Goal: Task Accomplishment & Management: Use online tool/utility

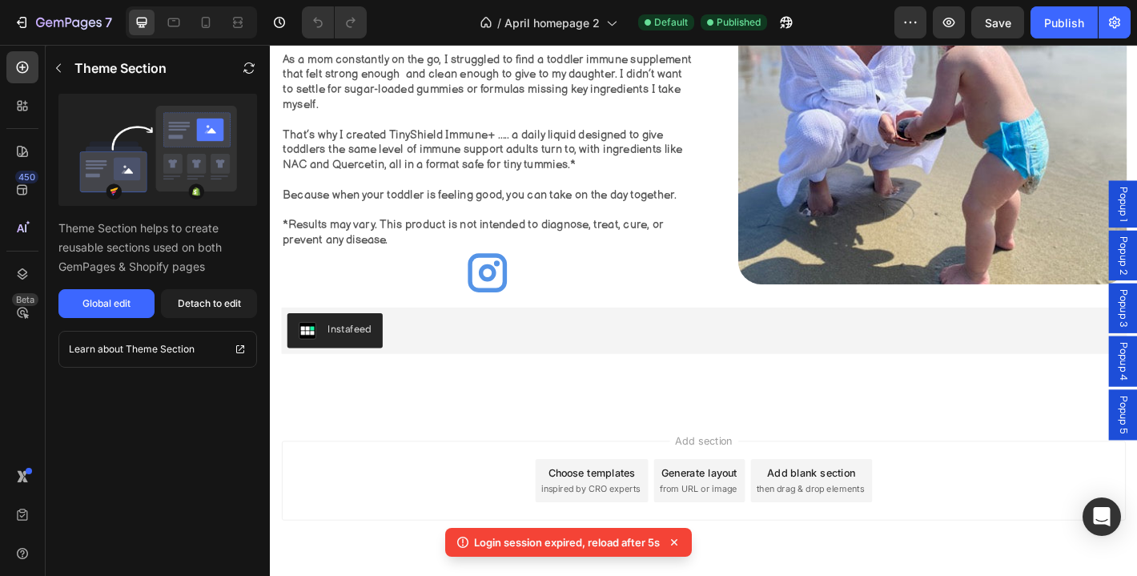
scroll to position [2164, 0]
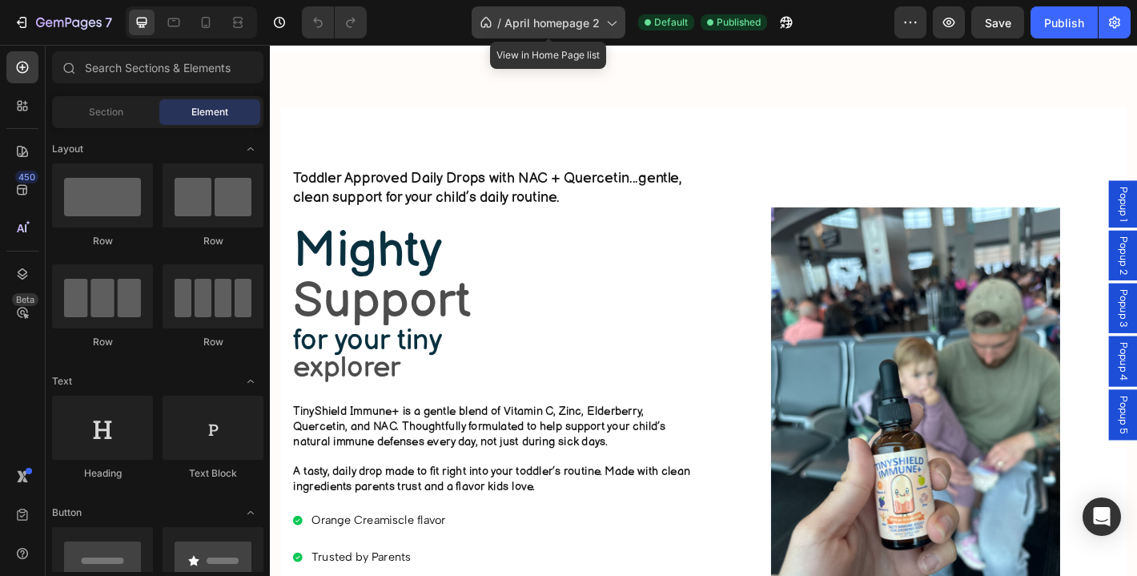
click at [613, 22] on icon at bounding box center [611, 22] width 16 height 16
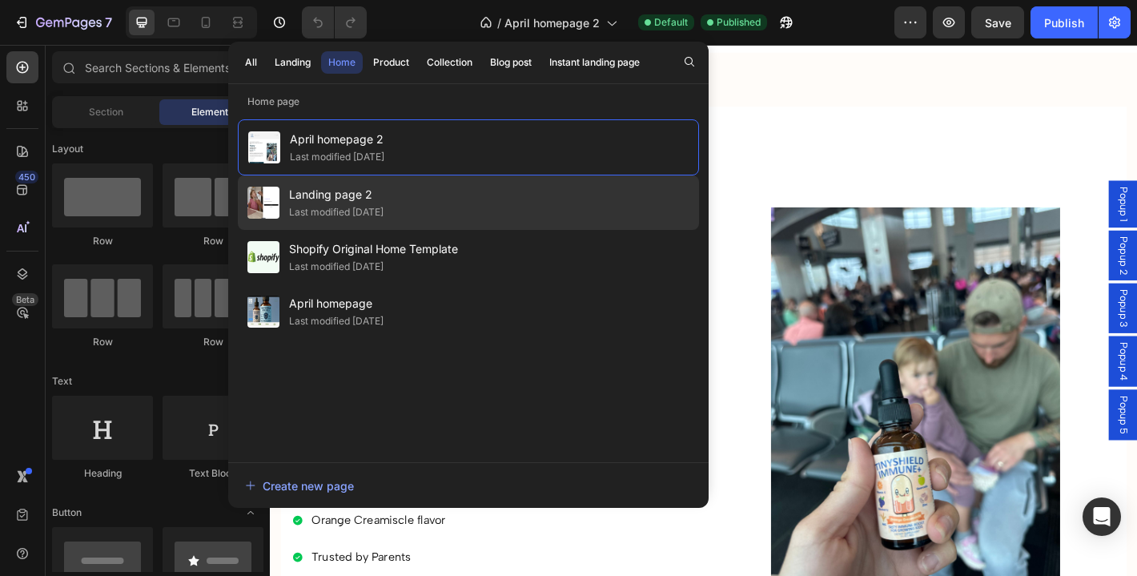
click at [384, 199] on span "Landing page 2" at bounding box center [336, 194] width 95 height 19
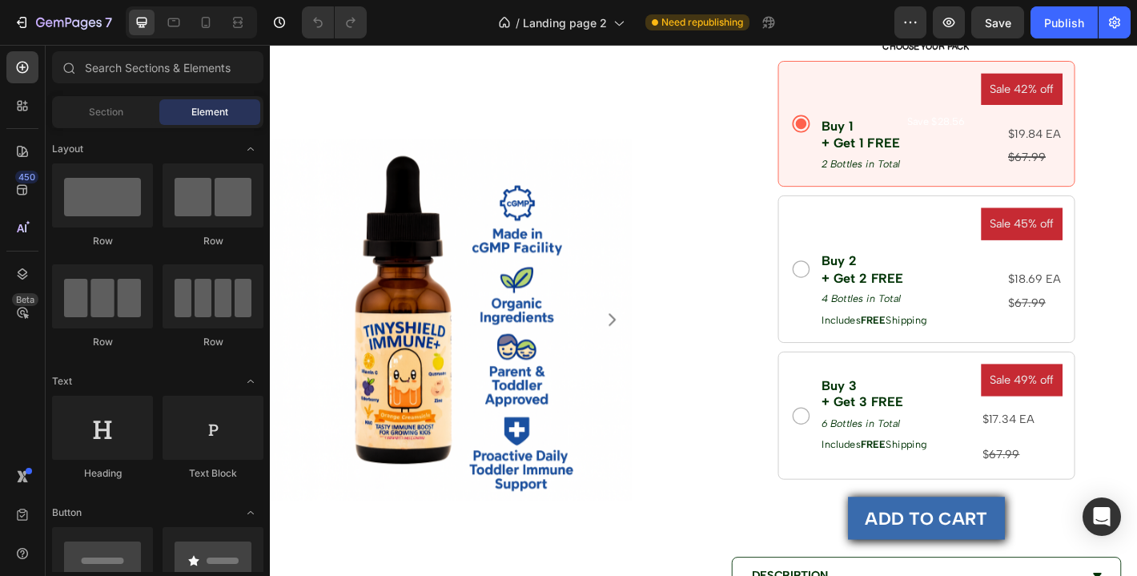
scroll to position [1141, 0]
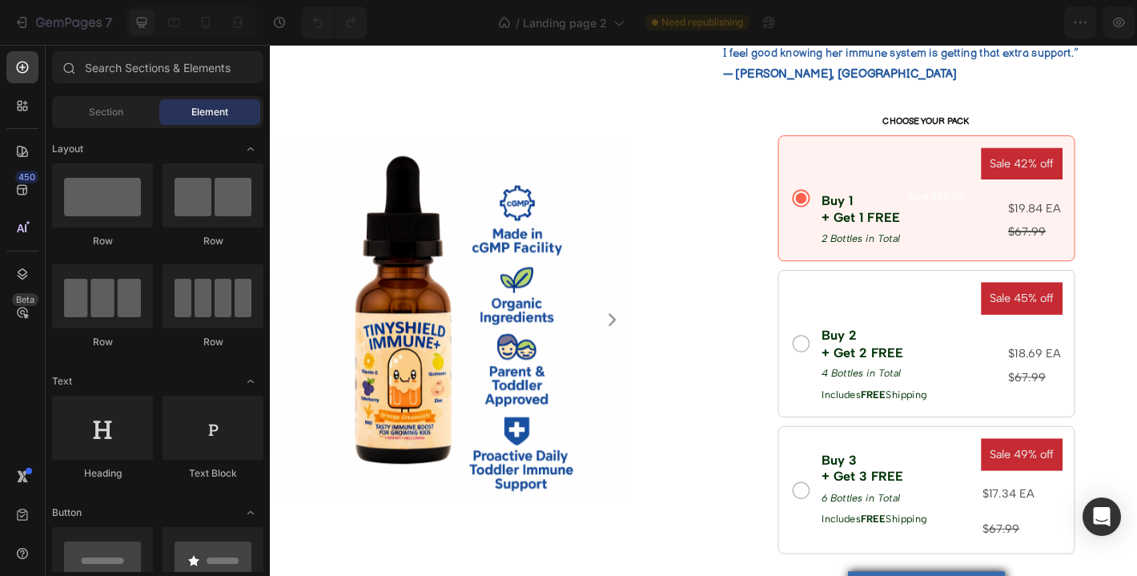
scroll to position [1064, 0]
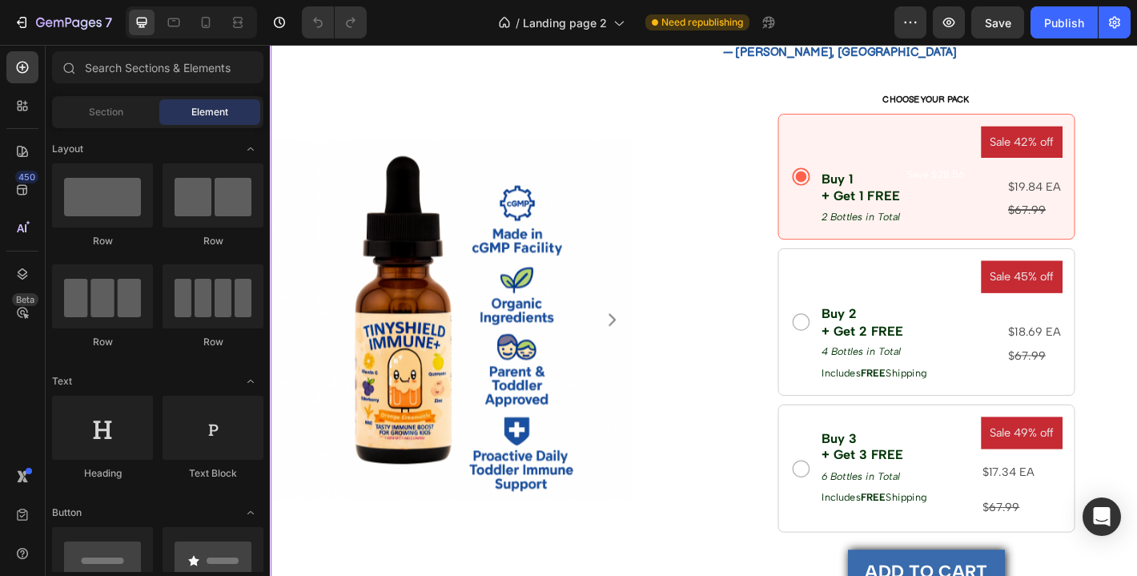
click at [1124, 203] on p "$19.84 EA" at bounding box center [1117, 202] width 58 height 23
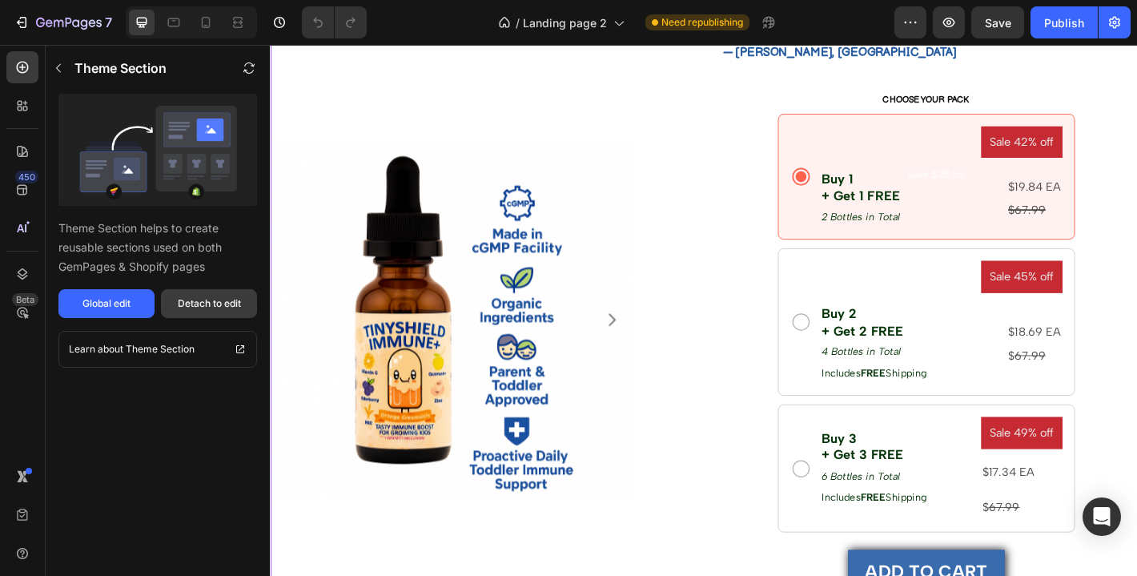
click at [200, 302] on div "Detach to edit" at bounding box center [209, 303] width 63 height 14
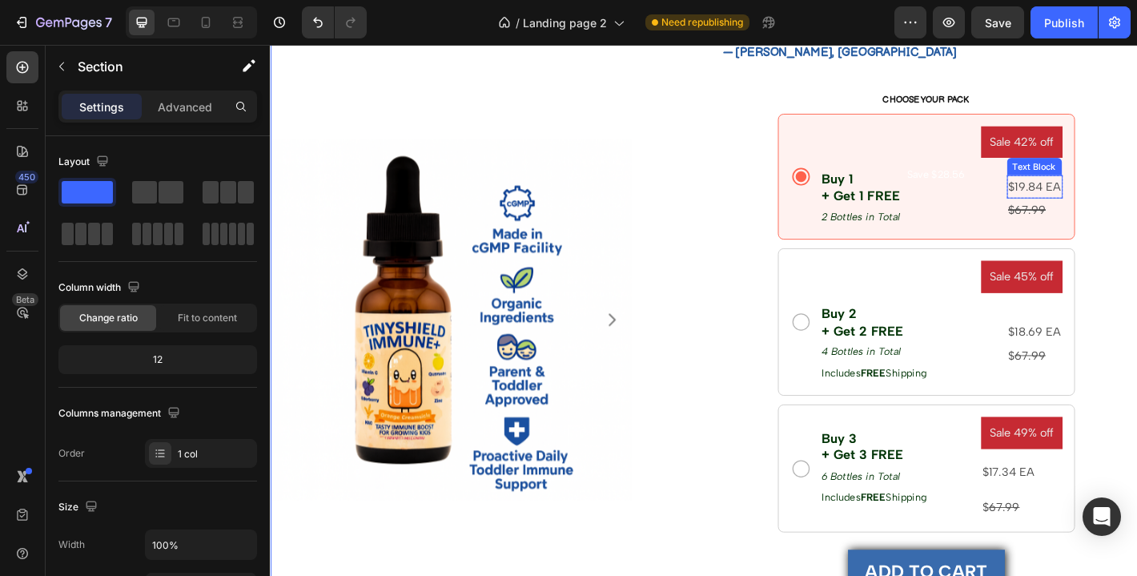
click at [1108, 200] on p "$19.84 EA" at bounding box center [1117, 202] width 58 height 23
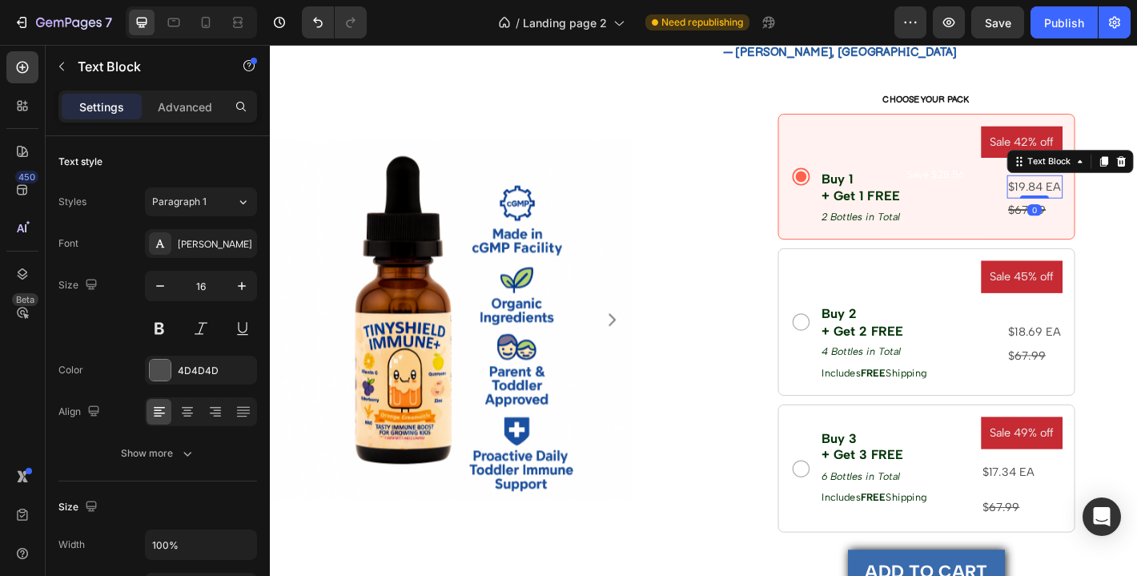
click at [1114, 204] on p "$19.84 EA" at bounding box center [1117, 202] width 58 height 23
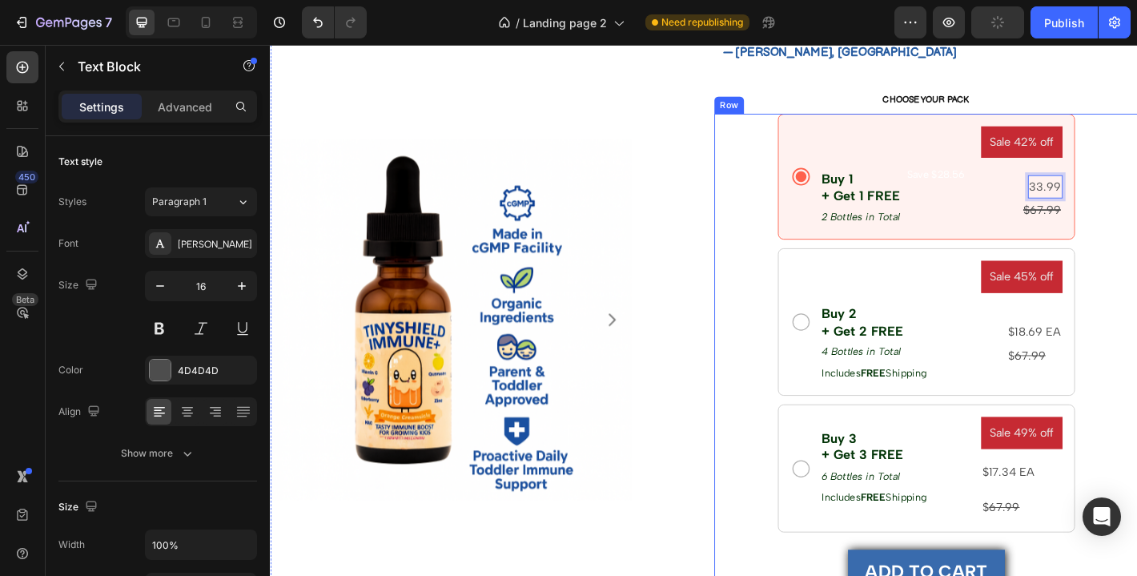
click at [1137, 322] on div "Sale 42% off Product Badge Buy 1 + Get 1 FREE Text Block 2 Bottles in Total Tex…" at bounding box center [996, 553] width 469 height 863
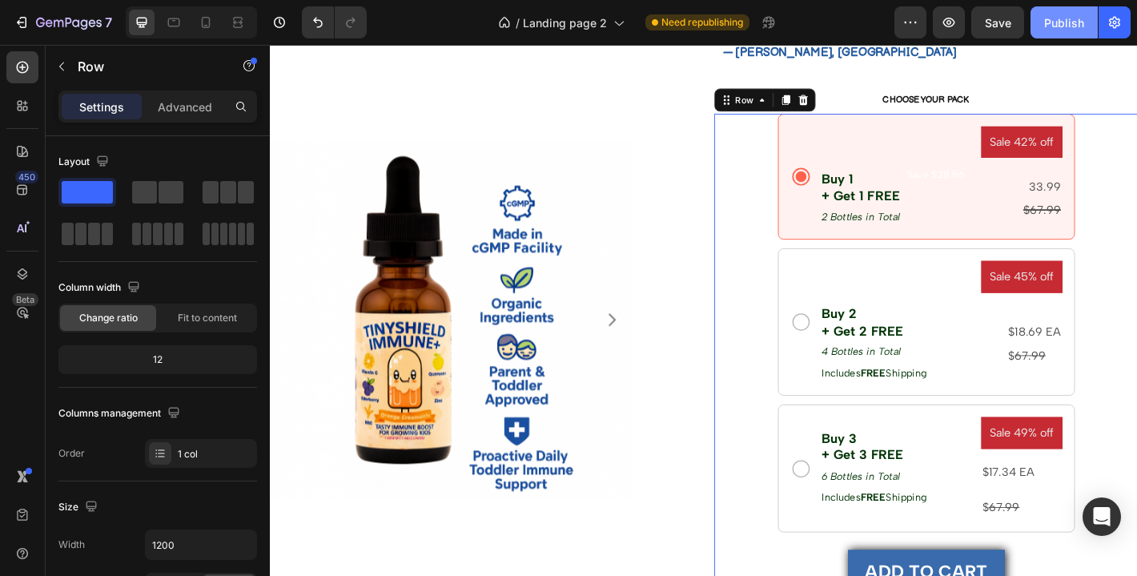
click at [1057, 27] on div "Publish" at bounding box center [1064, 22] width 40 height 17
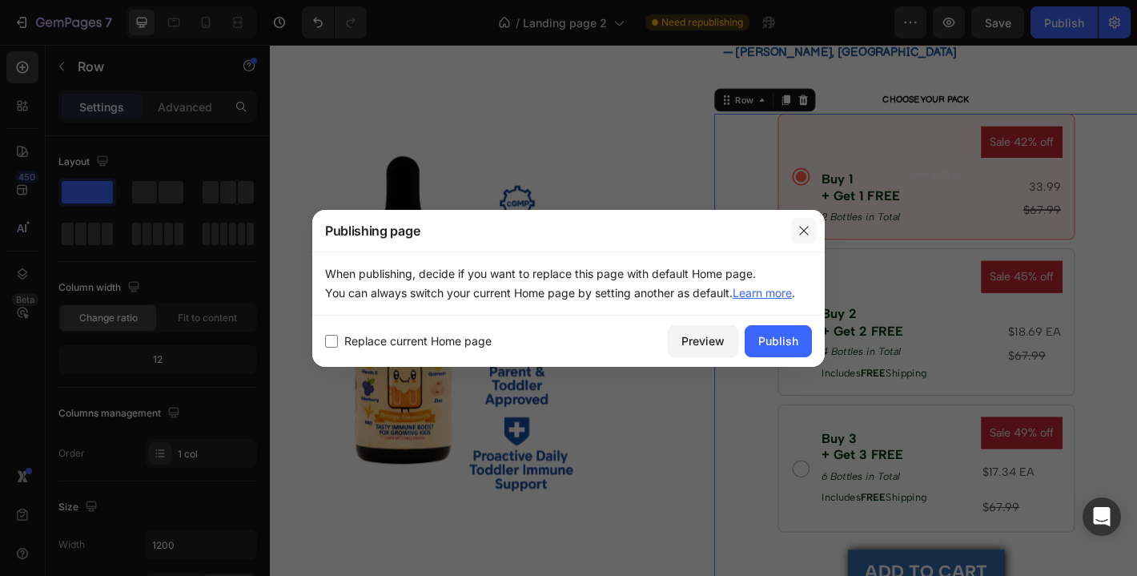
click at [810, 232] on icon "button" at bounding box center [804, 230] width 13 height 13
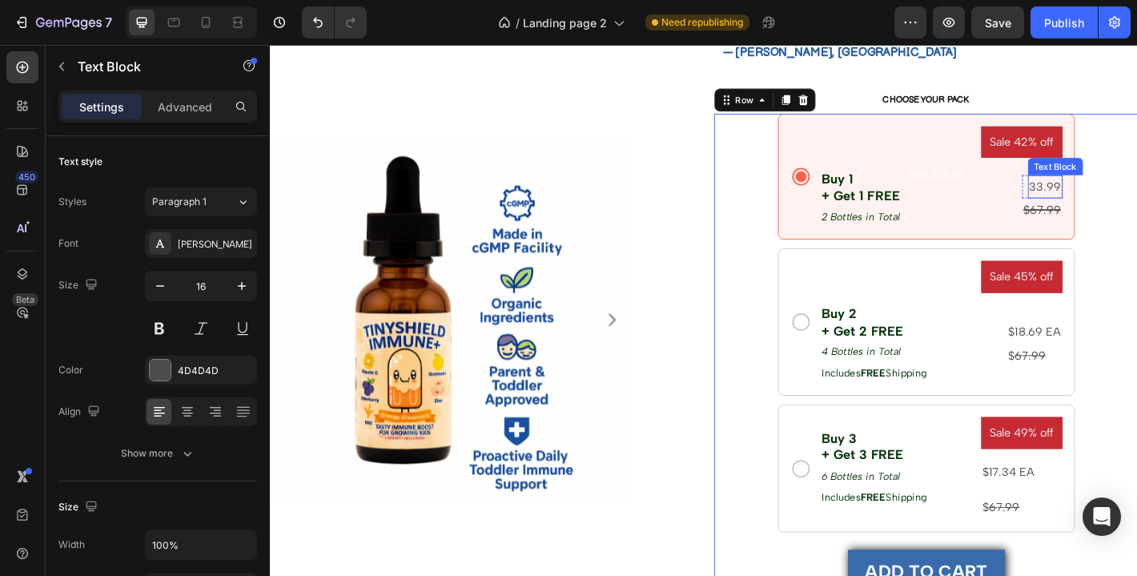
click at [1118, 206] on p "33.99" at bounding box center [1128, 202] width 35 height 23
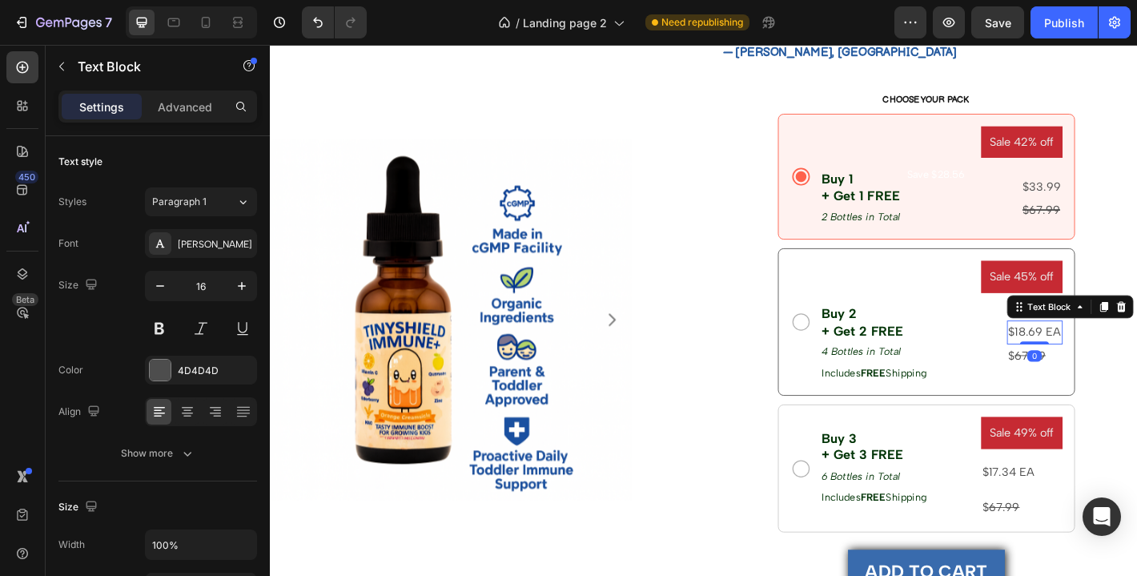
click at [1118, 360] on p "$18.69 EA" at bounding box center [1117, 363] width 58 height 23
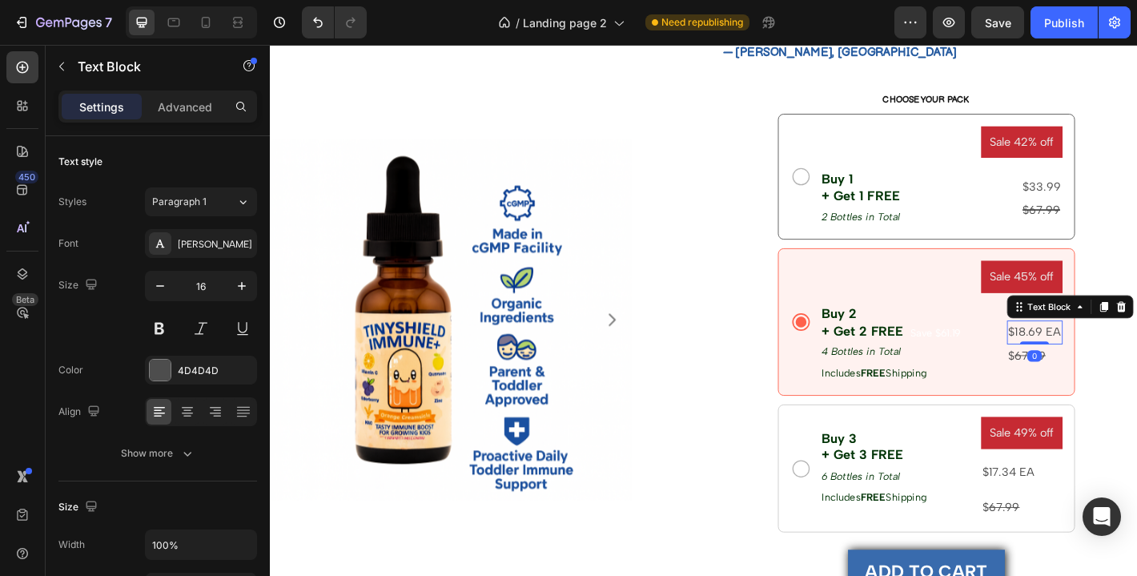
click at [1095, 364] on p "$18.69 EA" at bounding box center [1117, 363] width 58 height 23
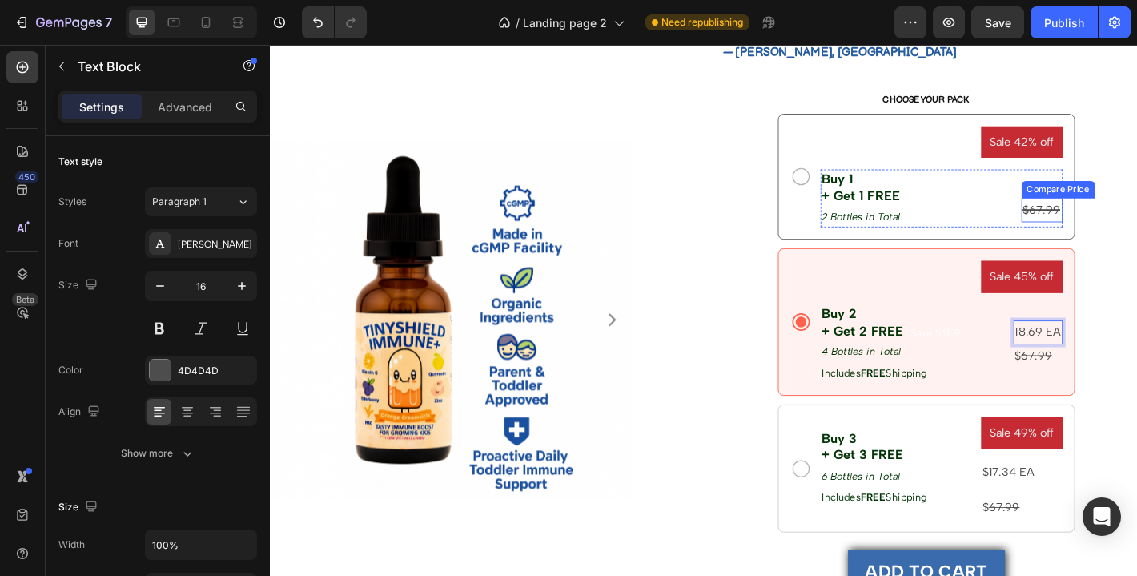
click at [1089, 199] on div "Buy 1 + Get 1 FREE Text Block 2 Bottles in Total Text Block Save $28.56 Product…" at bounding box center [1013, 215] width 268 height 64
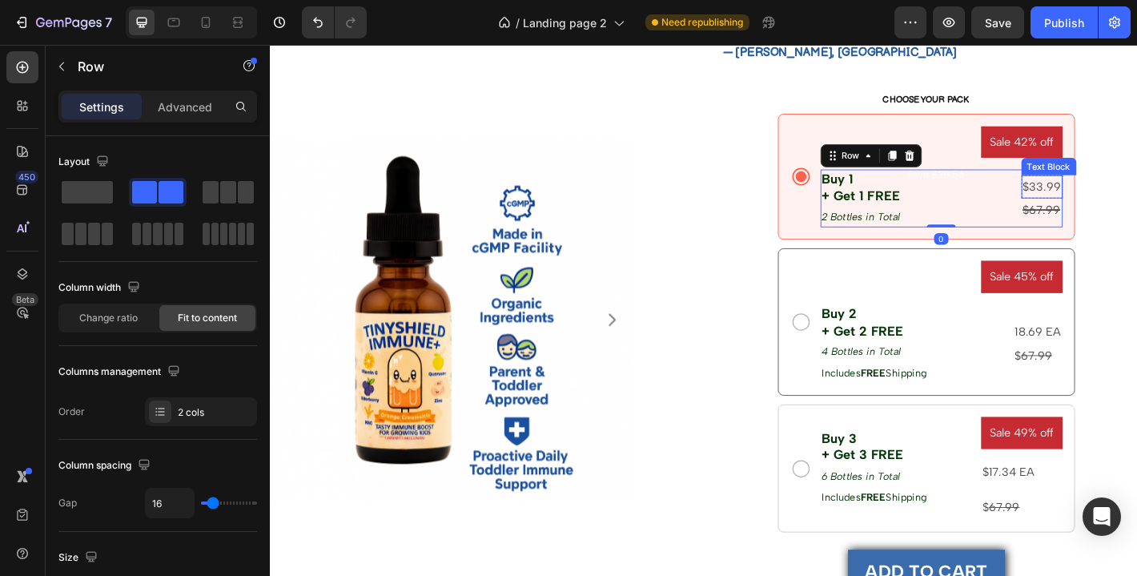
click at [1137, 205] on p "$33.99" at bounding box center [1125, 202] width 42 height 23
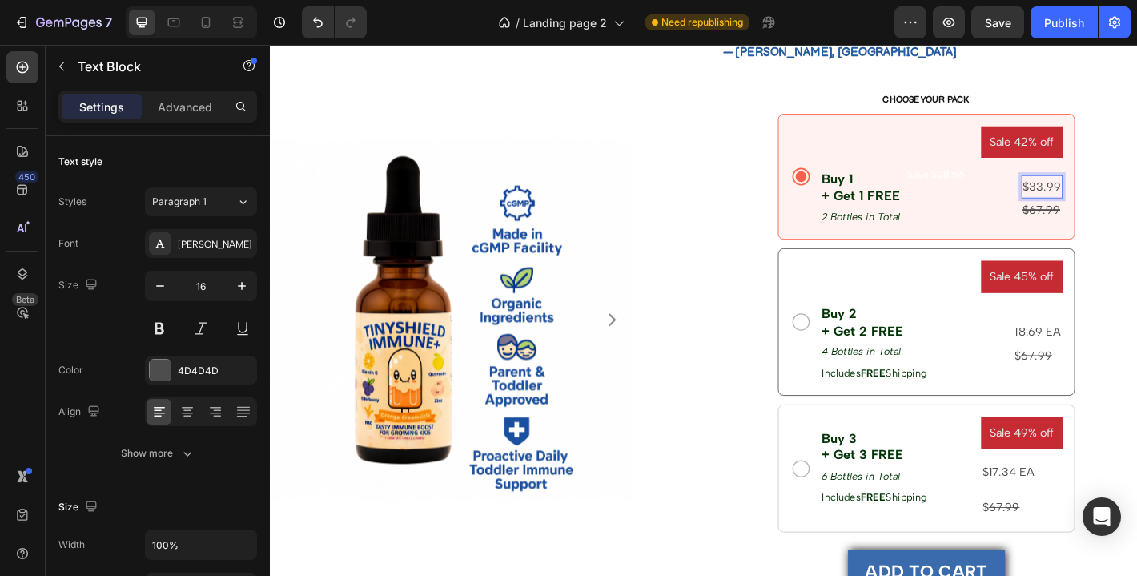
click at [1137, 204] on p "$33.99" at bounding box center [1125, 202] width 42 height 23
click at [1119, 360] on p "18.69 EA" at bounding box center [1120, 363] width 51 height 23
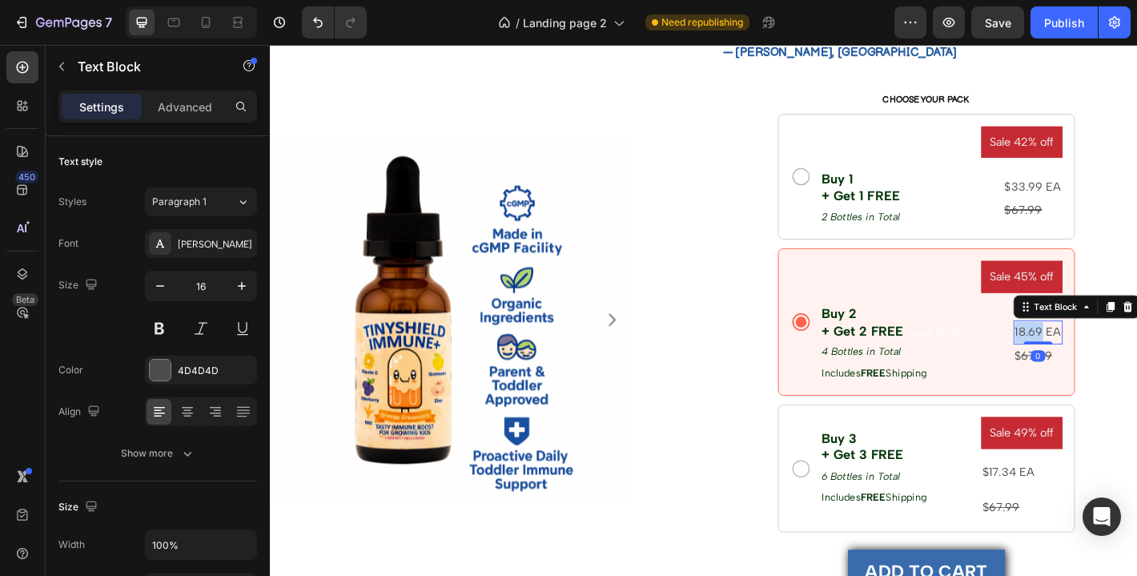
click at [1110, 365] on p "18.69 EA" at bounding box center [1120, 363] width 51 height 23
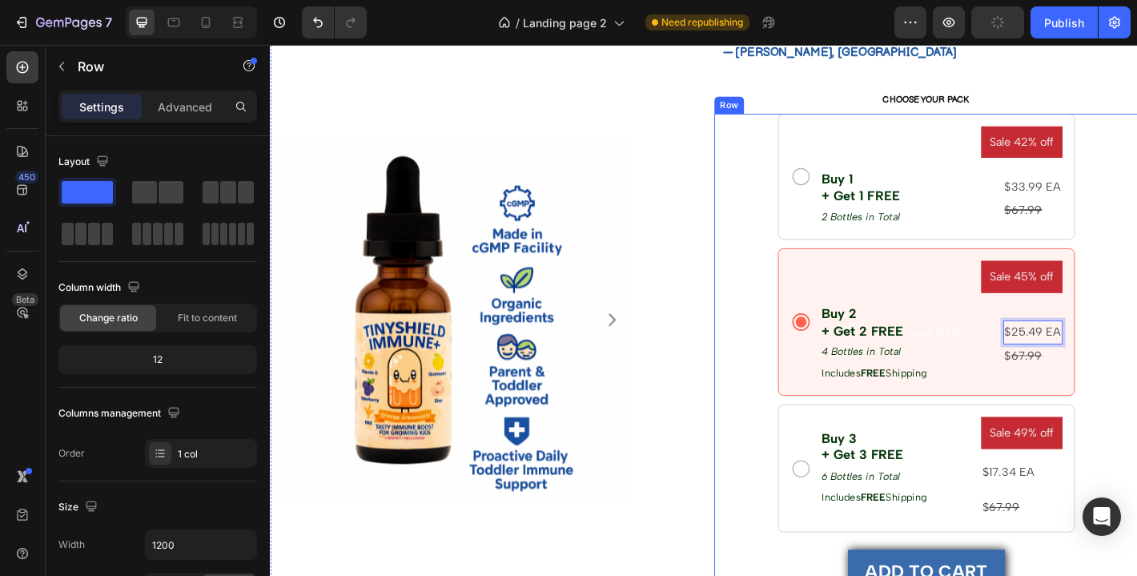
click at [1137, 373] on div "Sale 42% off Product Badge Buy 1 + Get 1 FREE Text Block 2 Bottles in Total Tex…" at bounding box center [996, 553] width 469 height 863
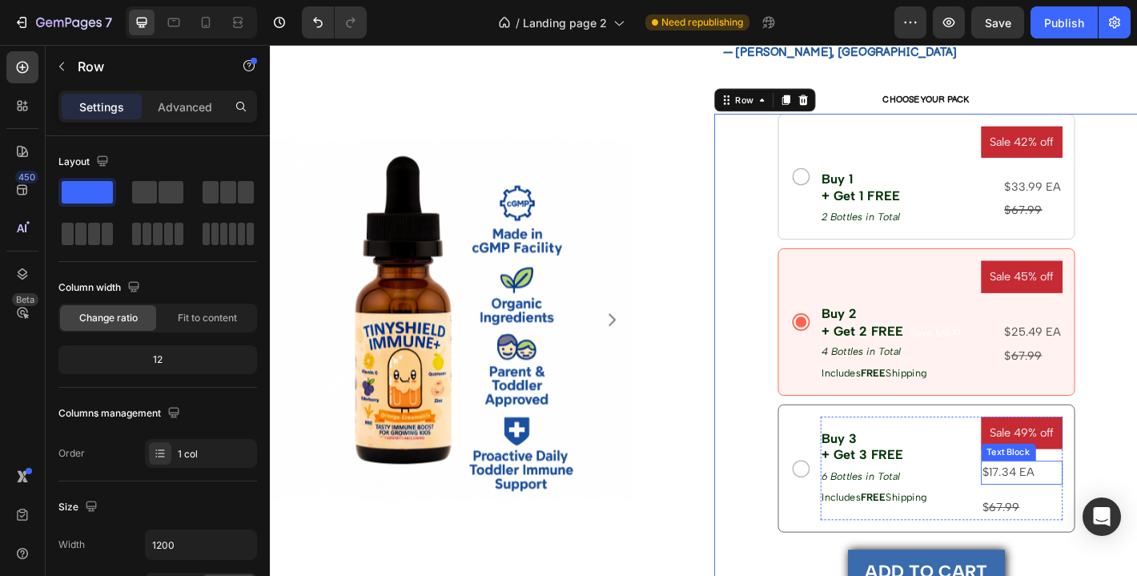
click at [1099, 522] on p "$17.34 EA" at bounding box center [1102, 519] width 87 height 23
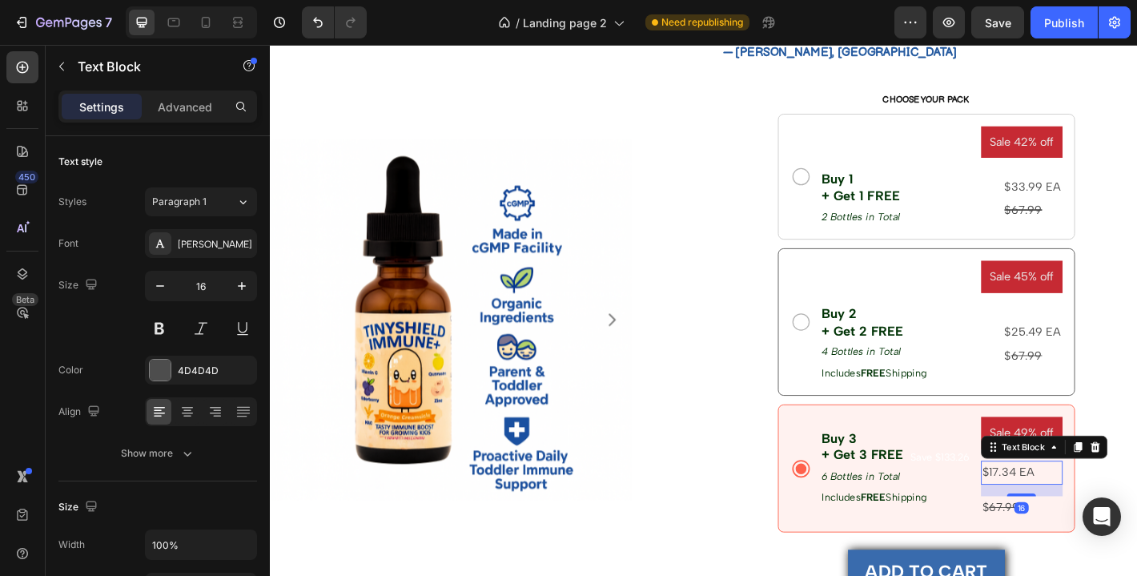
click at [1089, 520] on p "$17.34 EA" at bounding box center [1102, 519] width 87 height 23
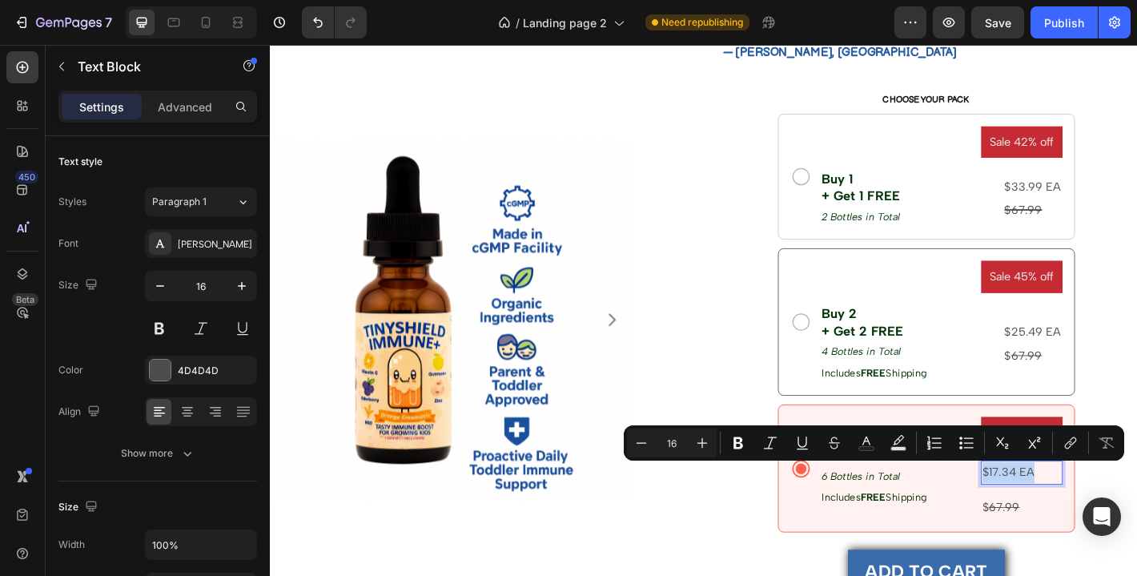
click at [1074, 519] on p "$17.34 EA" at bounding box center [1102, 519] width 87 height 23
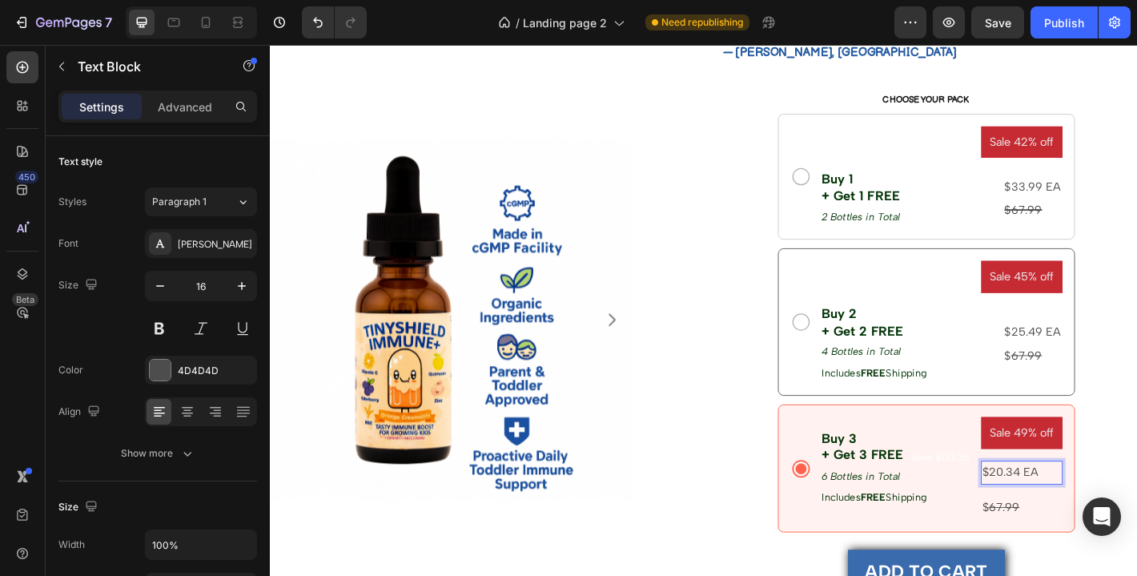
click at [1097, 518] on p "$20.34 EA" at bounding box center [1102, 519] width 87 height 23
click at [1060, 19] on div "Publish" at bounding box center [1064, 22] width 40 height 17
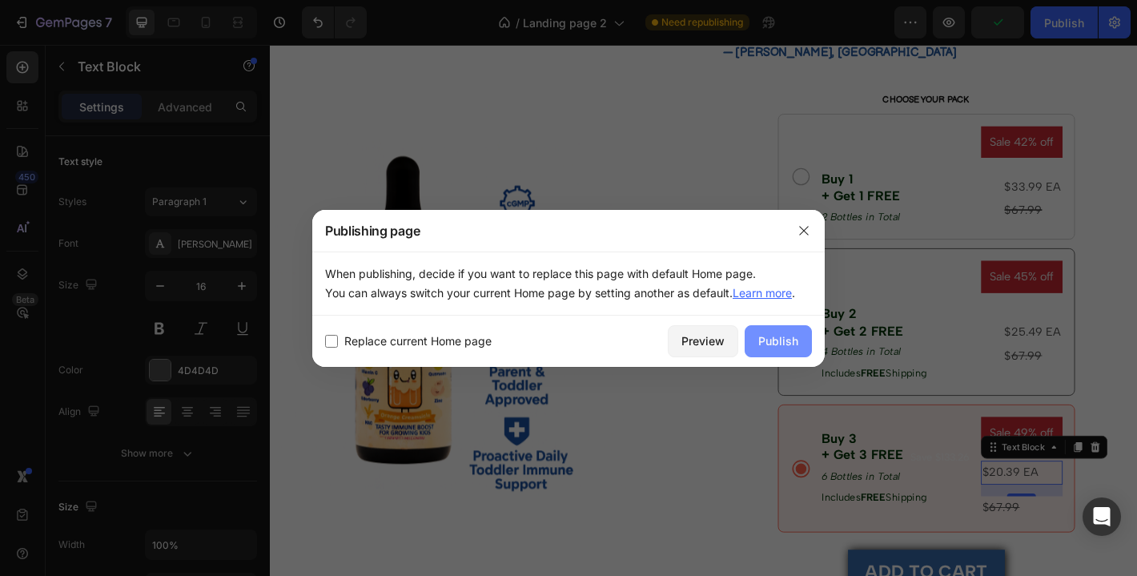
click at [779, 333] on div "Publish" at bounding box center [779, 340] width 40 height 17
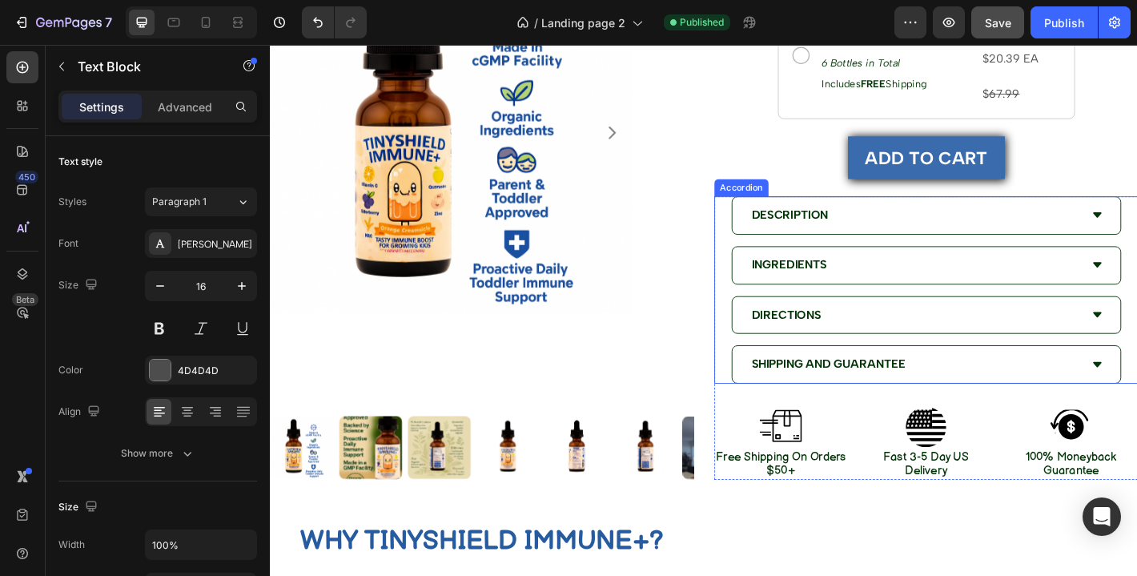
scroll to position [1797, 0]
